Goal: Check status: Check status

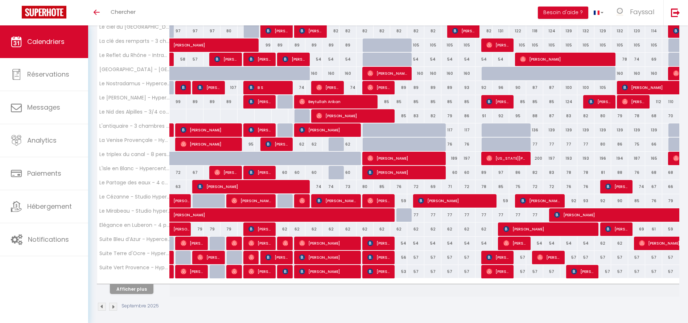
scroll to position [159, 0]
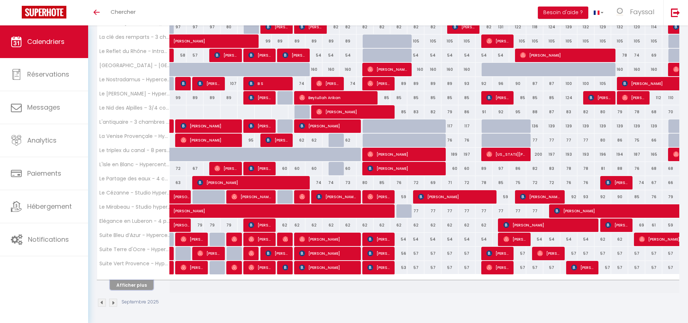
click at [141, 285] on button "Afficher plus" at bounding box center [132, 285] width 44 height 10
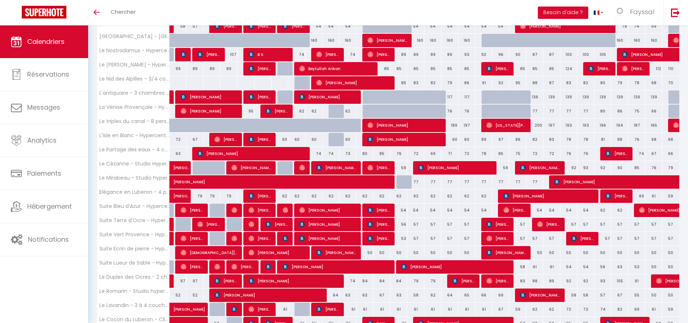
scroll to position [255, 0]
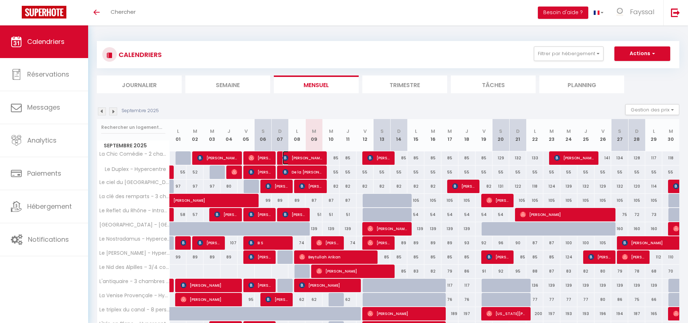
click at [316, 159] on span "[PERSON_NAME]" at bounding box center [303, 158] width 40 height 14
select select "OK"
select select "KO"
select select "0"
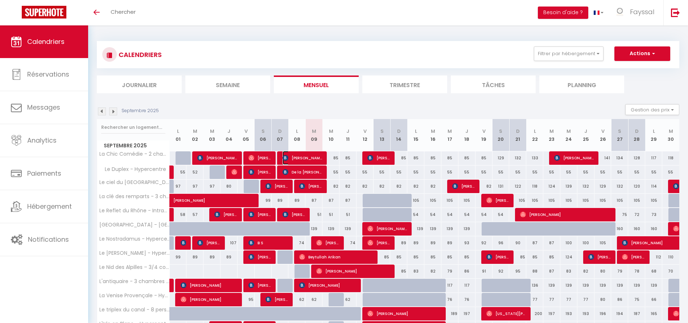
select select "1"
select select
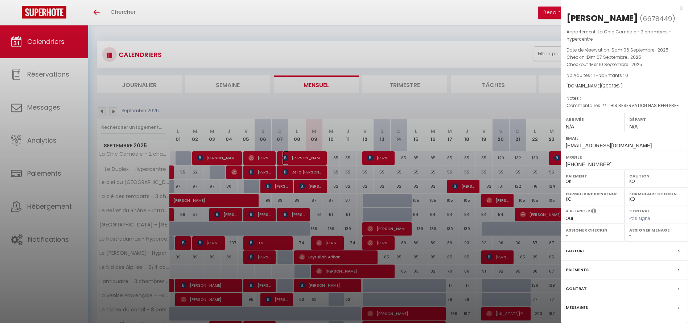
select select "34130"
click at [681, 8] on div "x" at bounding box center [622, 8] width 122 height 9
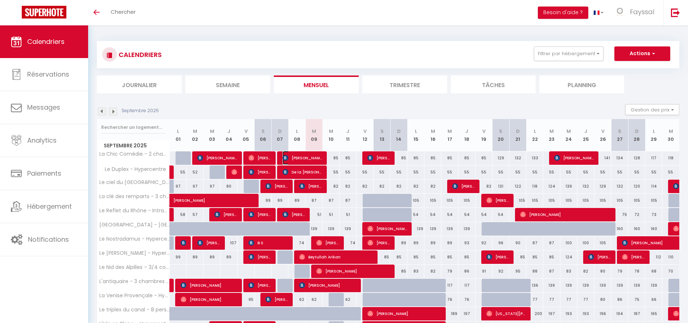
click at [315, 159] on span "[PERSON_NAME]" at bounding box center [303, 158] width 40 height 14
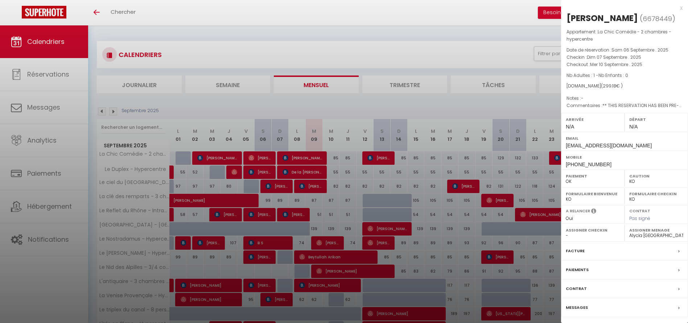
click at [315, 159] on div at bounding box center [344, 161] width 688 height 323
